Goal: Check status: Check status

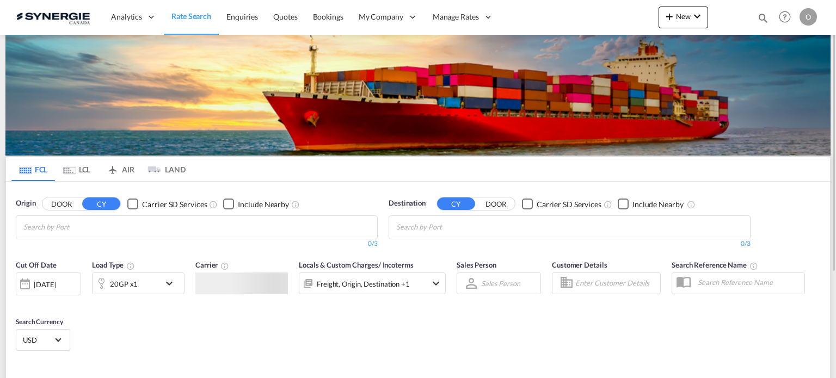
click at [761, 11] on div "Bookings Quotes Enquiries Help Resources Product Release O My Profile Logout" at bounding box center [785, 17] width 69 height 34
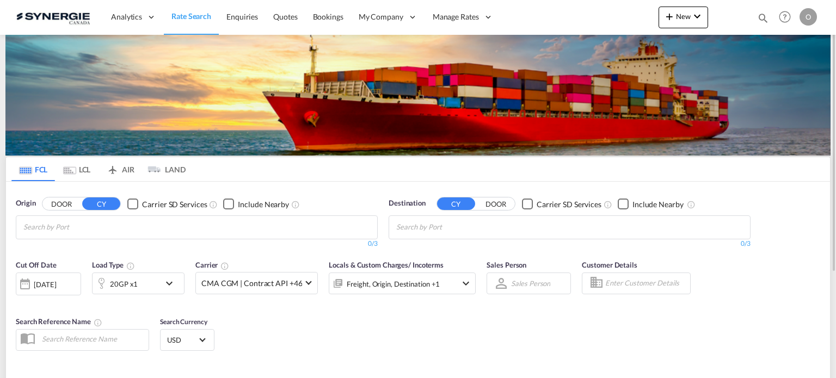
click at [762, 15] on md-icon "icon-magnify" at bounding box center [763, 18] width 12 height 12
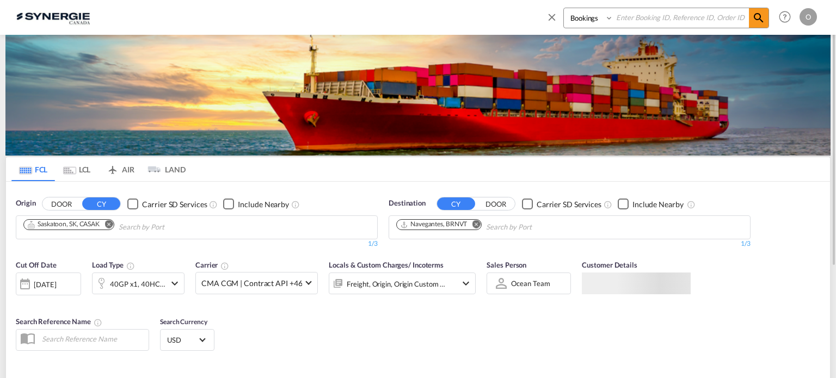
drag, startPoint x: 590, startPoint y: 14, endPoint x: 593, endPoint y: 25, distance: 11.4
click at [590, 14] on select "Bookings Quotes Enquiries" at bounding box center [590, 18] width 52 height 20
select select "Quotes"
click at [564, 8] on select "Bookings Quotes Enquiries" at bounding box center [590, 18] width 52 height 20
click at [671, 20] on input at bounding box center [682, 17] width 136 height 19
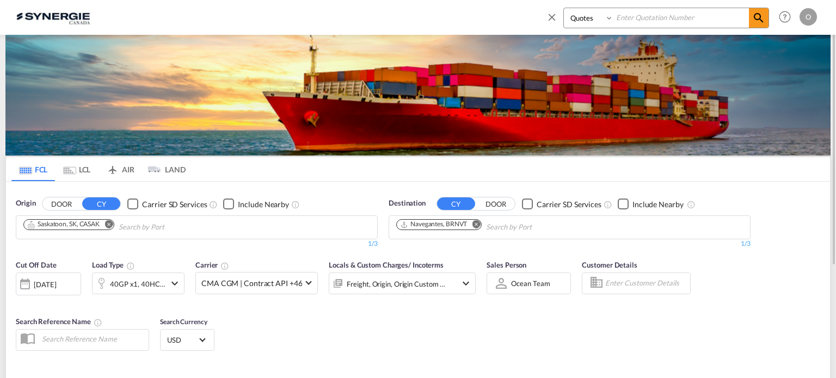
paste input "SYC000014521"
type input "SYC000014521"
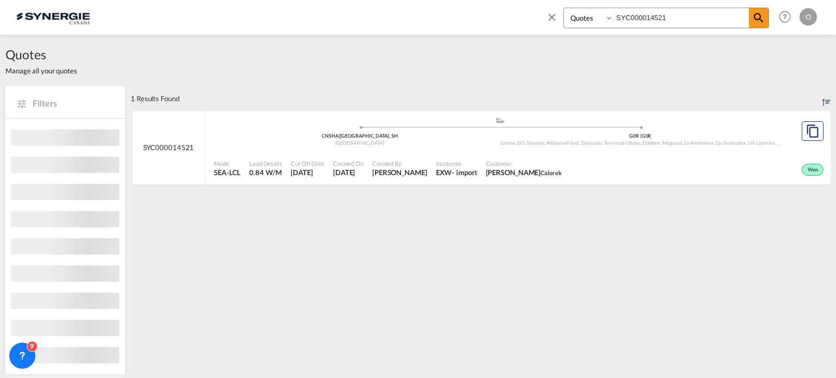
click at [524, 181] on div "Customer [PERSON_NAME] Calorek" at bounding box center [524, 168] width 84 height 27
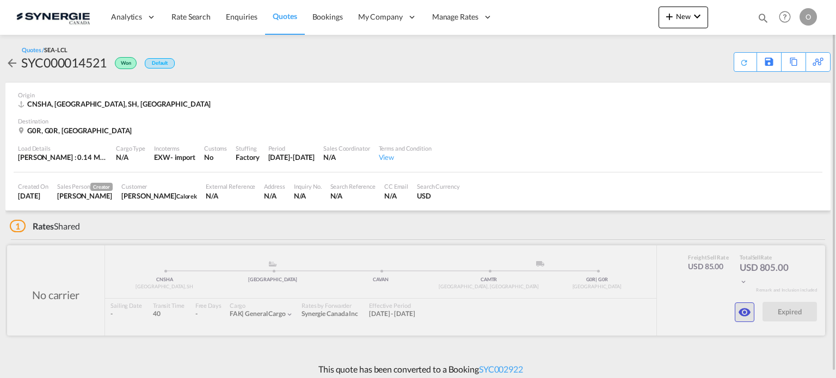
click at [738, 314] on md-icon "icon-eye" at bounding box center [744, 312] width 13 height 13
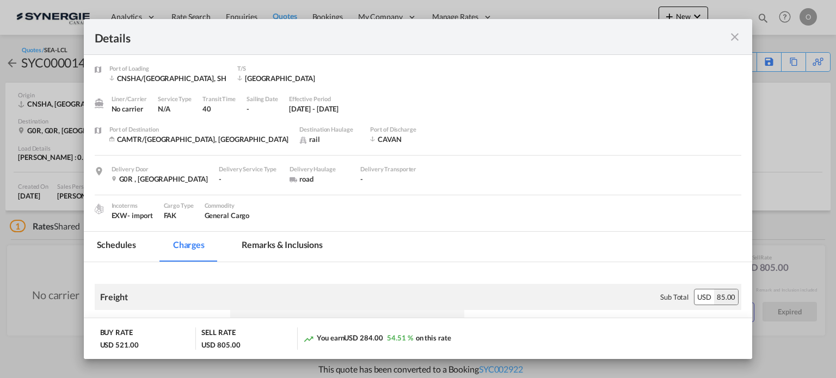
scroll to position [2, 0]
click at [294, 238] on md-tab-item "Remarks & Inclusions" at bounding box center [282, 247] width 107 height 30
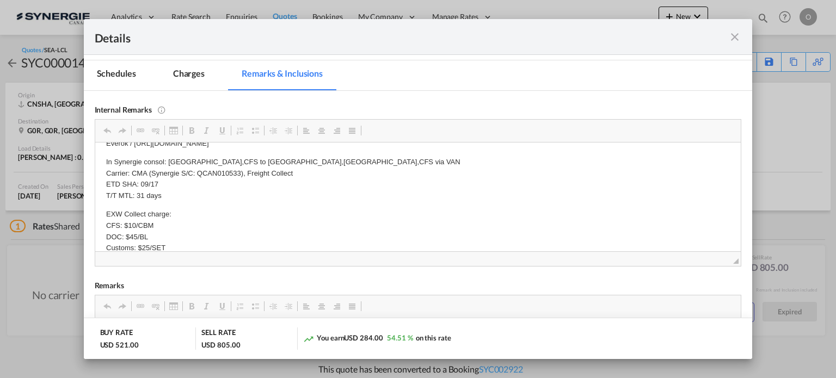
scroll to position [0, 0]
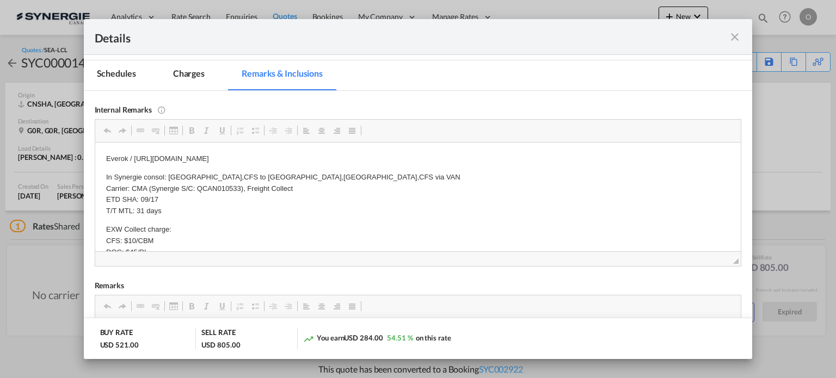
click at [200, 76] on md-tab-item "Charges" at bounding box center [189, 75] width 58 height 30
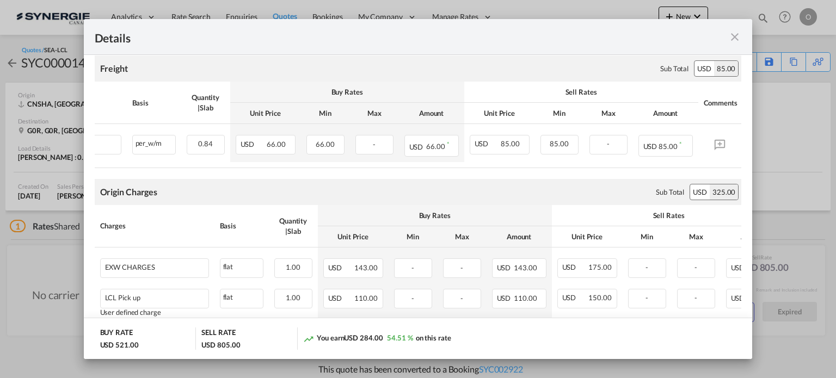
scroll to position [337, 0]
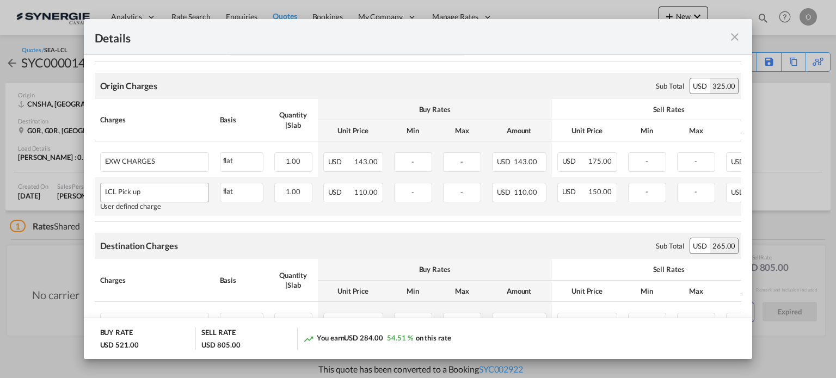
click at [144, 192] on div "Port of Loading ..." at bounding box center [172, 192] width 64 height 8
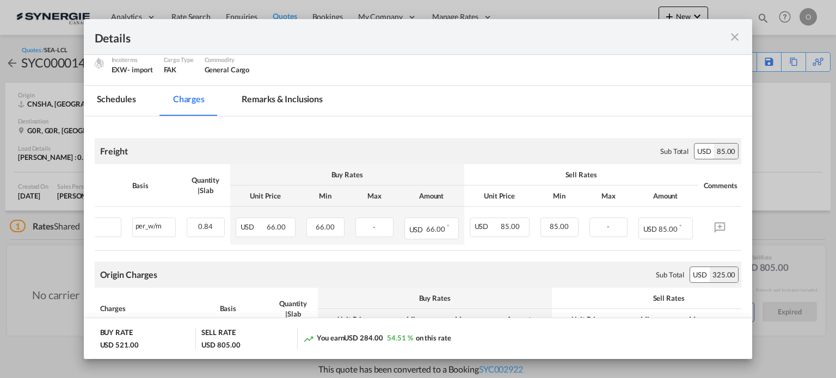
scroll to position [0, 0]
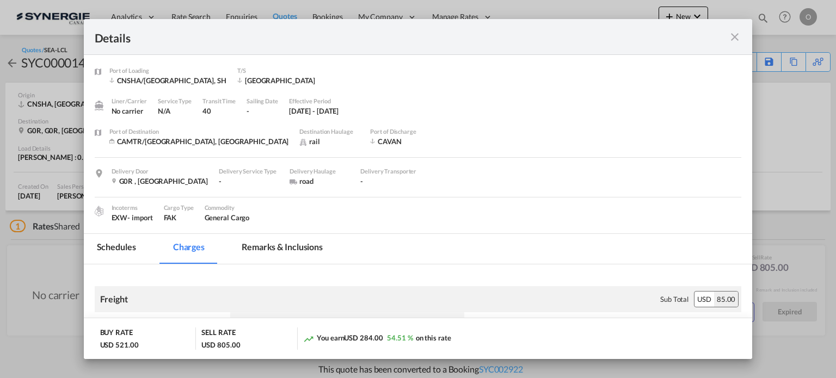
click at [294, 250] on md-tab-item "Remarks & Inclusions" at bounding box center [282, 249] width 107 height 30
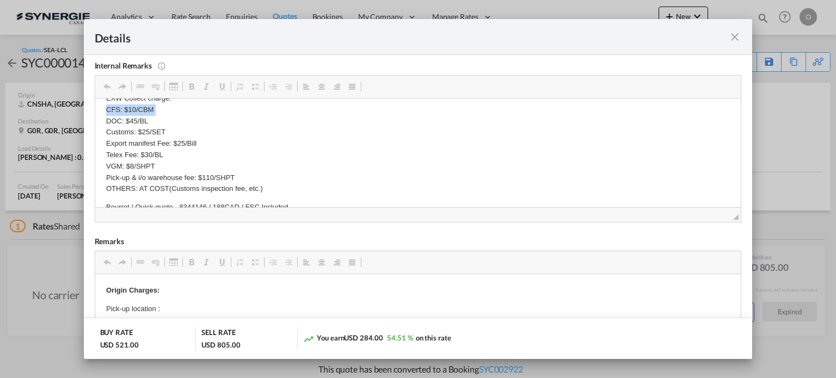
scroll to position [104, 0]
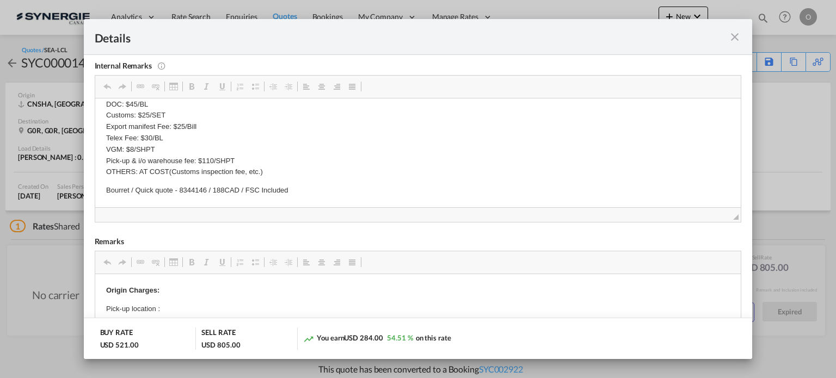
click at [188, 189] on p "Bourret / Quick quote - 8344146 / 188CAD / FSC Included" at bounding box center [418, 190] width 625 height 11
copy p "8344146"
click at [190, 191] on p "Bourret / Quick quote - 8344146 / 188CAD / FSC Included" at bounding box center [418, 190] width 625 height 11
click at [191, 191] on p "Bourret / Quick quote - 8344146 / 188CAD / FSC Included" at bounding box center [418, 190] width 625 height 11
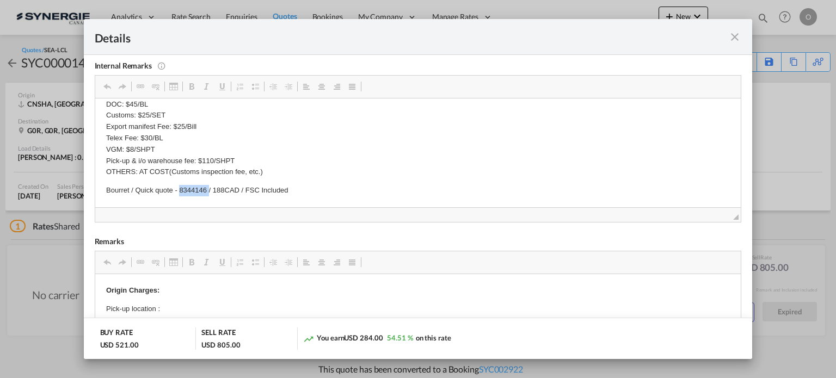
copy p "8344146"
click at [736, 35] on md-icon "icon-close fg-AAA8AD m-0 cursor" at bounding box center [735, 36] width 13 height 13
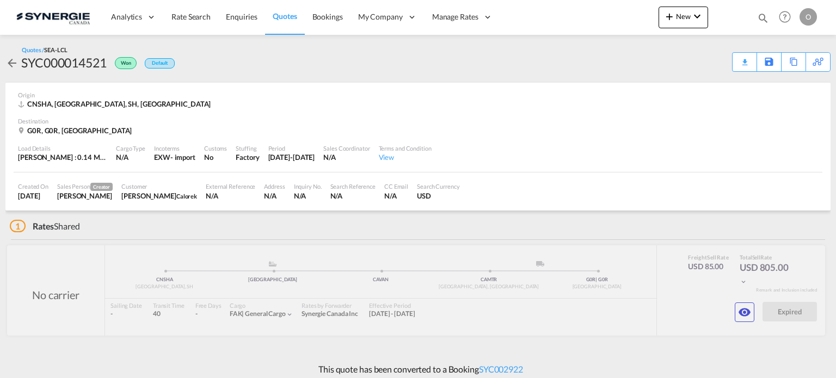
scroll to position [79, 0]
